Goal: Task Accomplishment & Management: Manage account settings

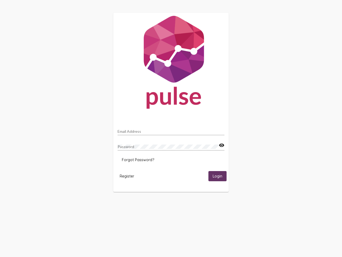
click at [171, 130] on input "Email Address" at bounding box center [171, 131] width 107 height 4
click at [222, 145] on mat-icon "visibility" at bounding box center [222, 145] width 6 height 6
click at [138, 160] on span "Forgot Password?" at bounding box center [138, 159] width 32 height 5
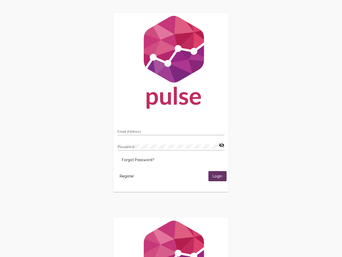
click at [127, 176] on span "Register" at bounding box center [127, 175] width 14 height 5
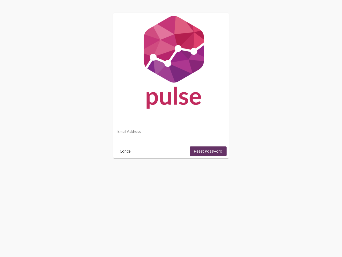
click at [218, 171] on html "Email Address Cancel Reset Password" at bounding box center [171, 85] width 342 height 171
